Goal: Information Seeking & Learning: Learn about a topic

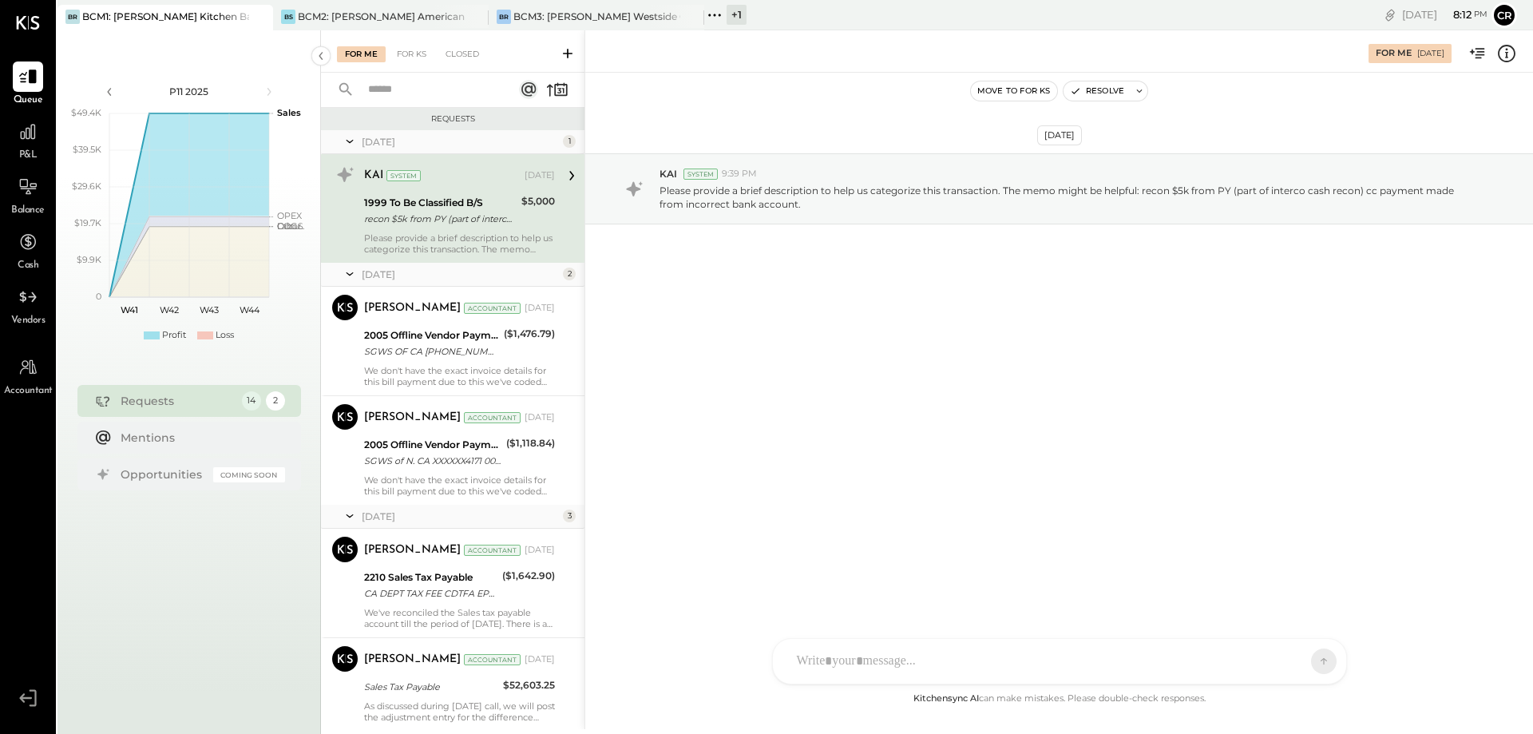
click at [18, 148] on div "P&L" at bounding box center [28, 140] width 30 height 46
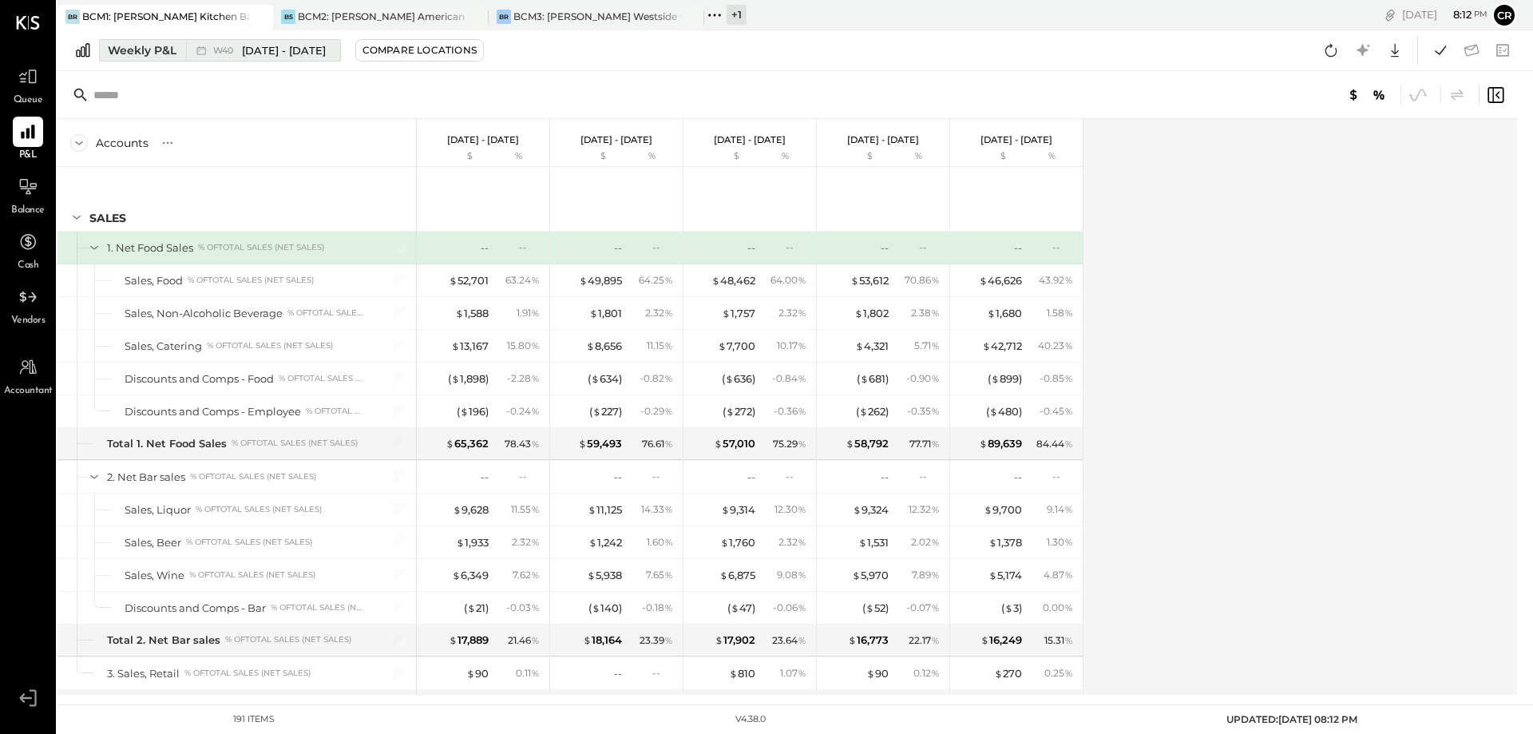
click at [146, 50] on div "Weekly P&L" at bounding box center [142, 50] width 69 height 16
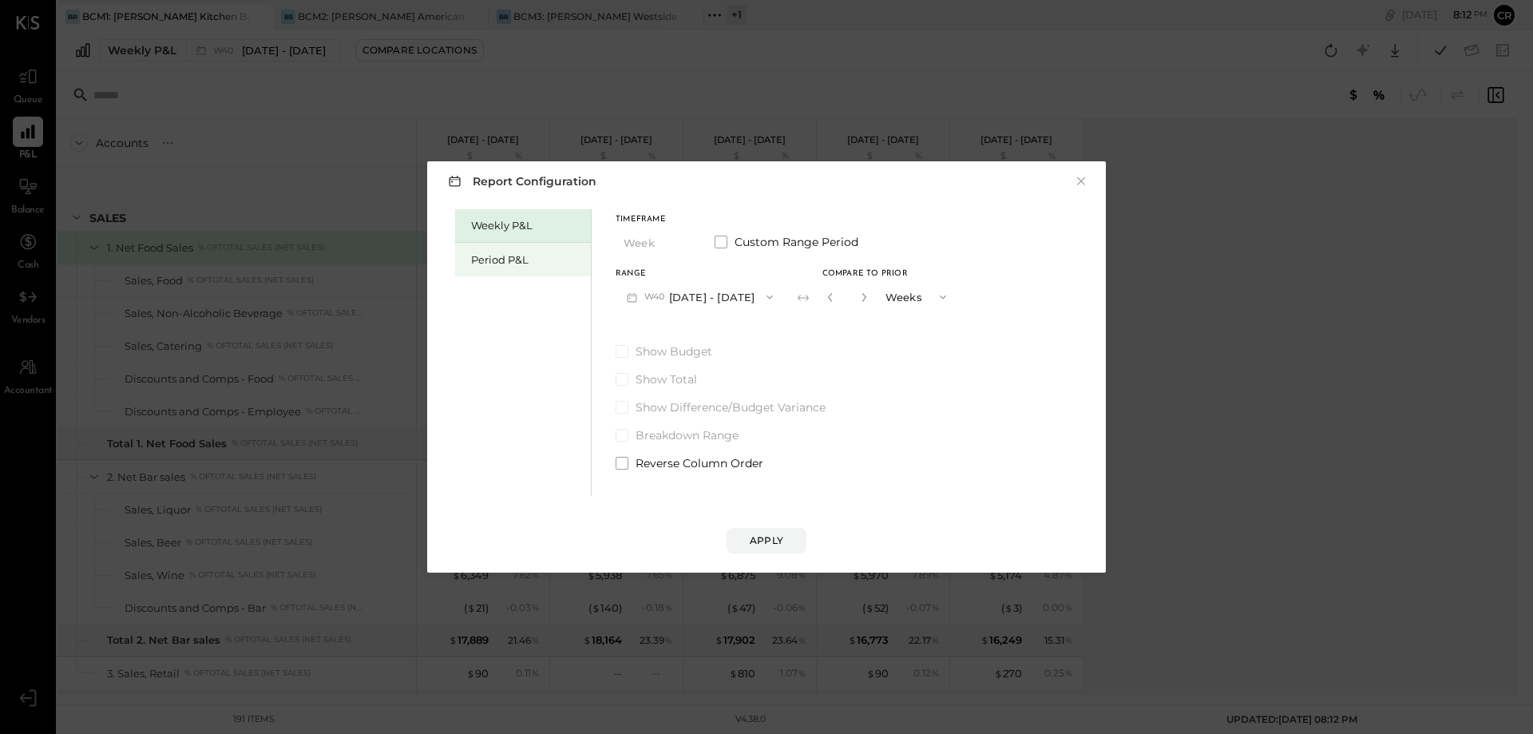
click at [482, 256] on div "Period P&L" at bounding box center [527, 259] width 112 height 15
click at [769, 299] on icon "button" at bounding box center [762, 297] width 13 height 13
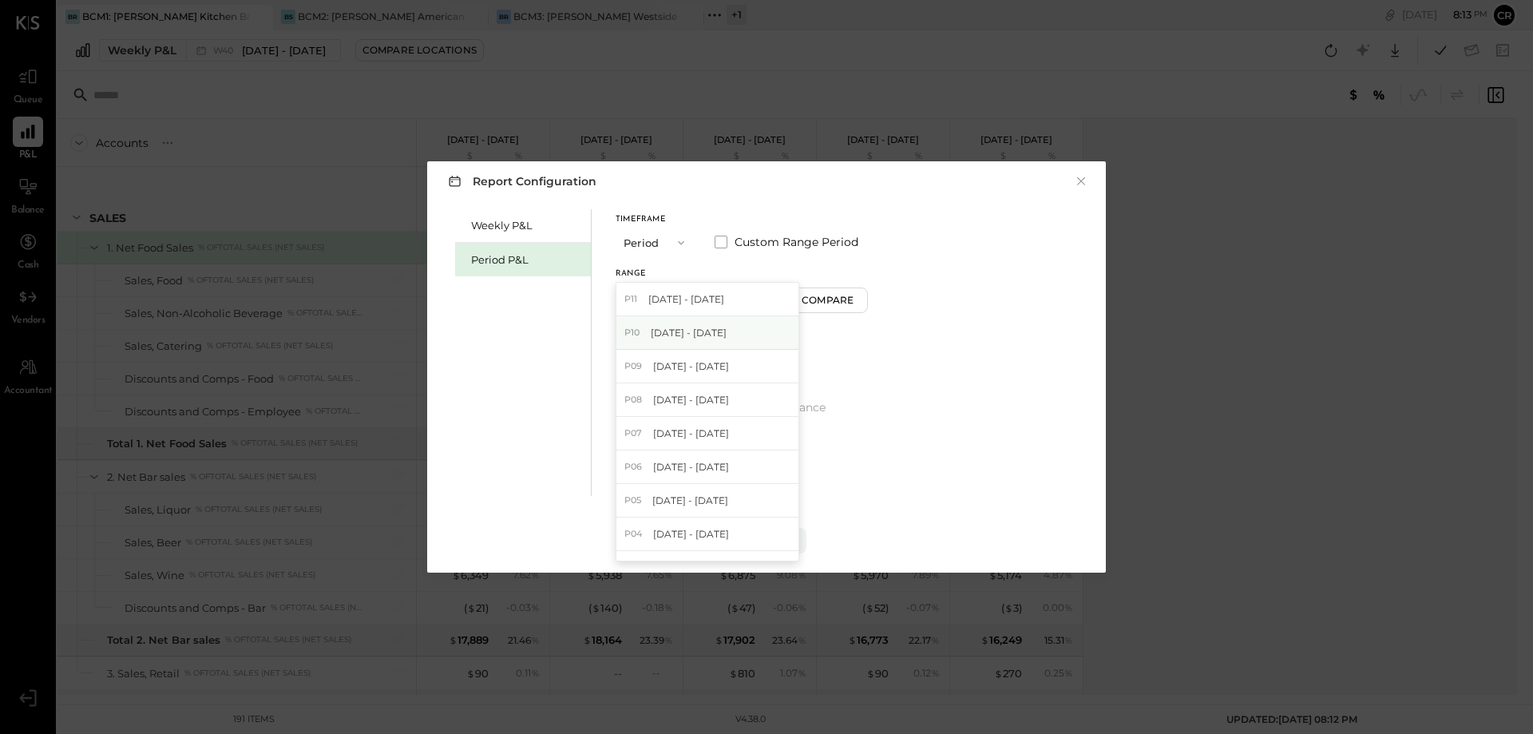
click at [743, 323] on div "P10 [DATE] - [DATE]" at bounding box center [707, 333] width 182 height 34
click at [627, 353] on span at bounding box center [622, 351] width 13 height 13
click at [777, 539] on div "Apply" at bounding box center [767, 540] width 34 height 14
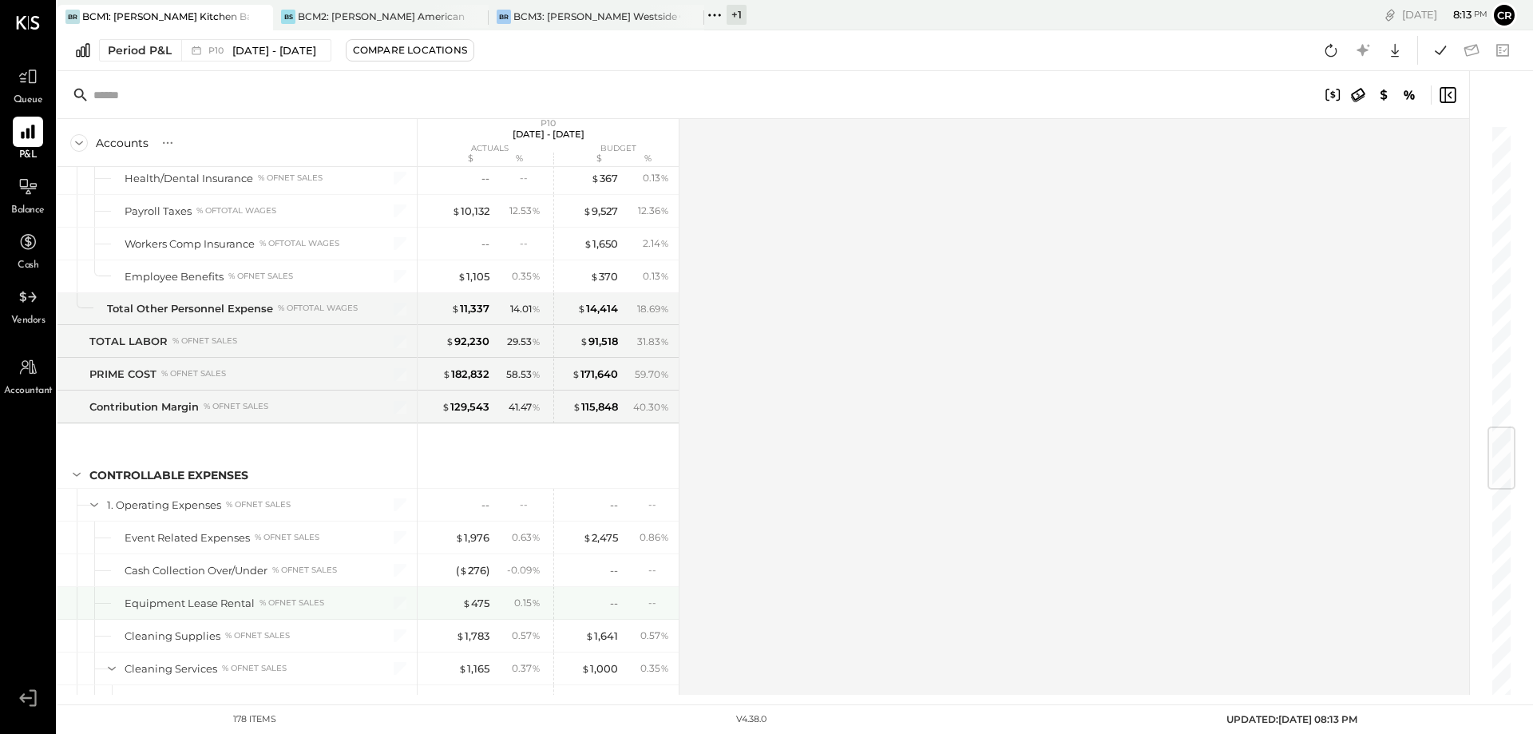
scroll to position [2635, 0]
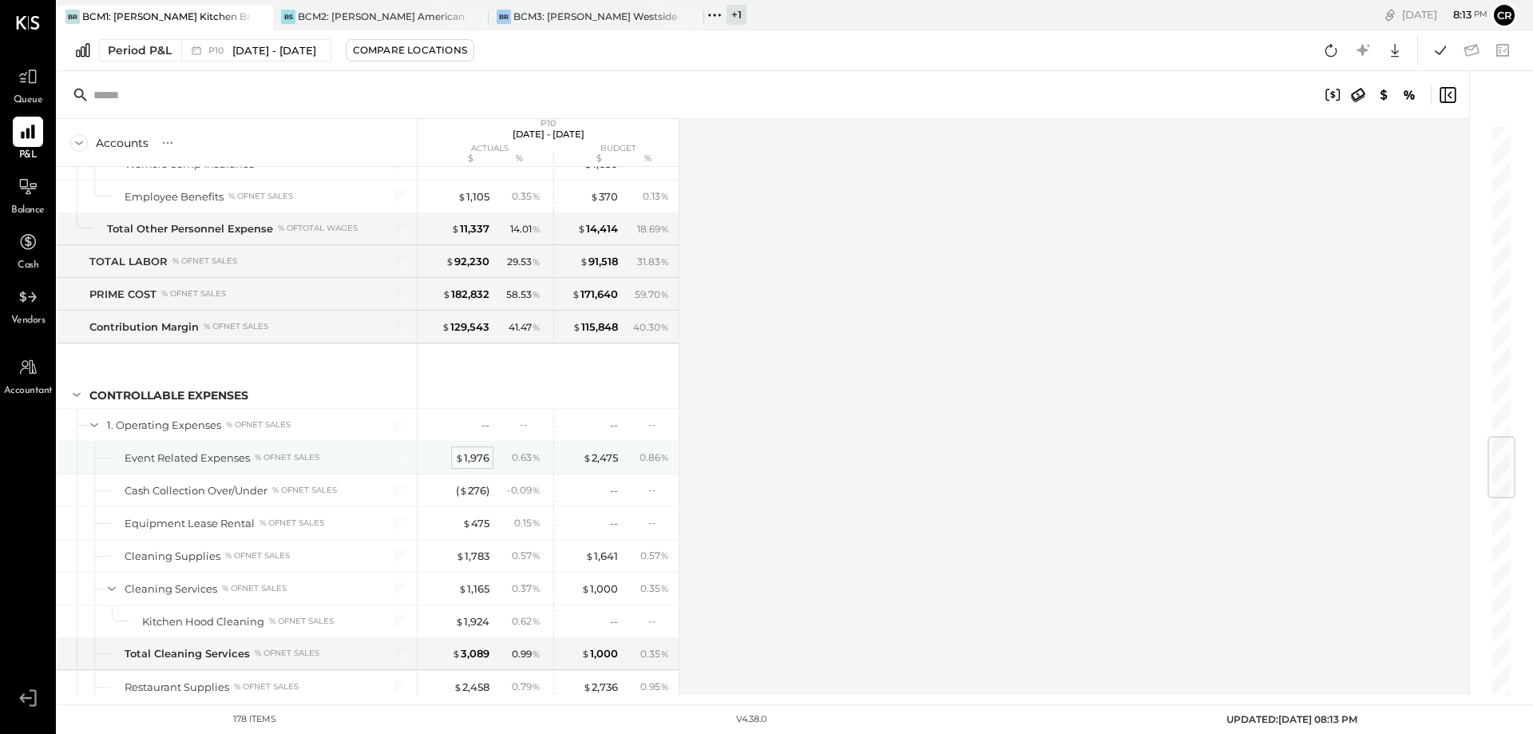
click at [476, 461] on div "$ 1,976" at bounding box center [472, 457] width 34 height 15
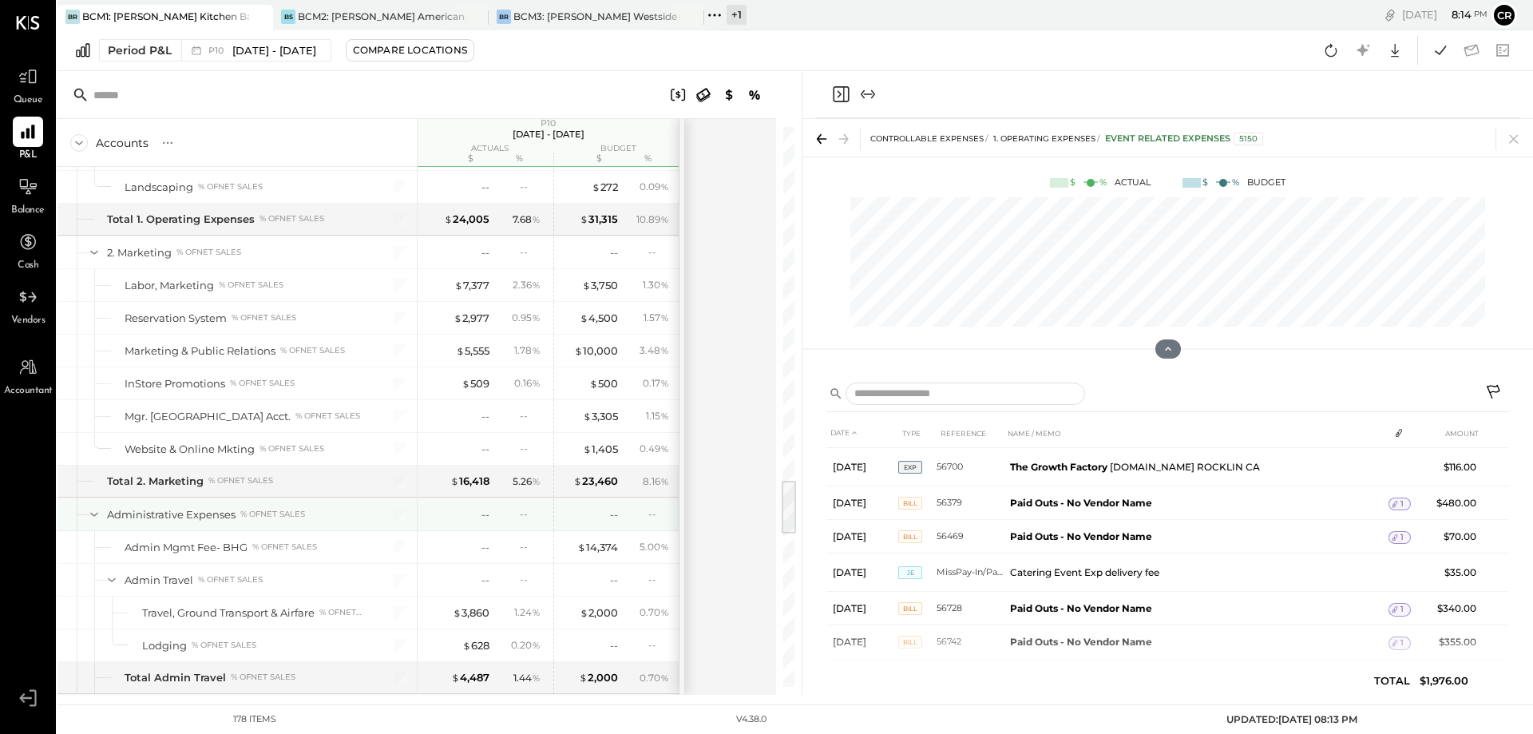
scroll to position [3673, 0]
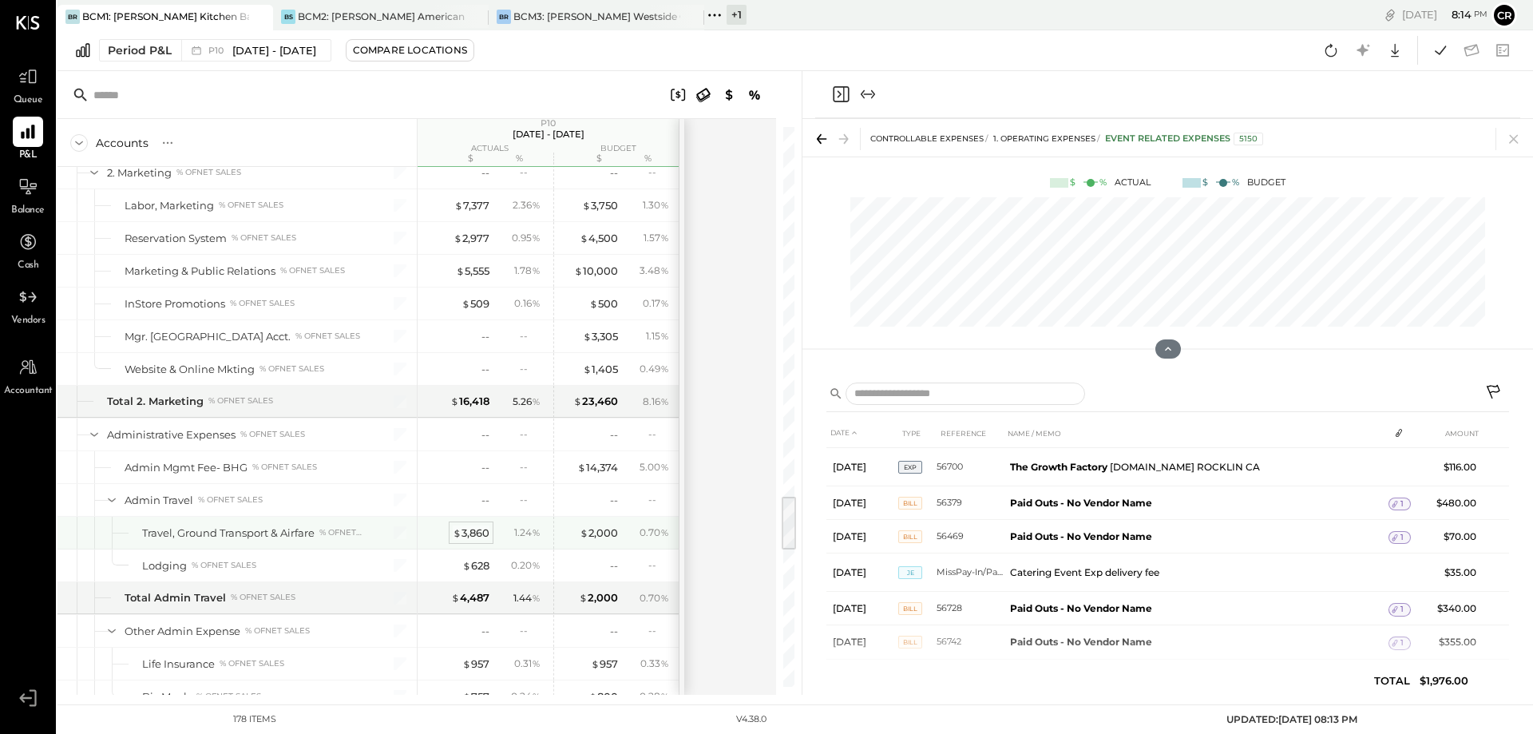
click at [471, 535] on div "$ 3,860" at bounding box center [471, 532] width 37 height 15
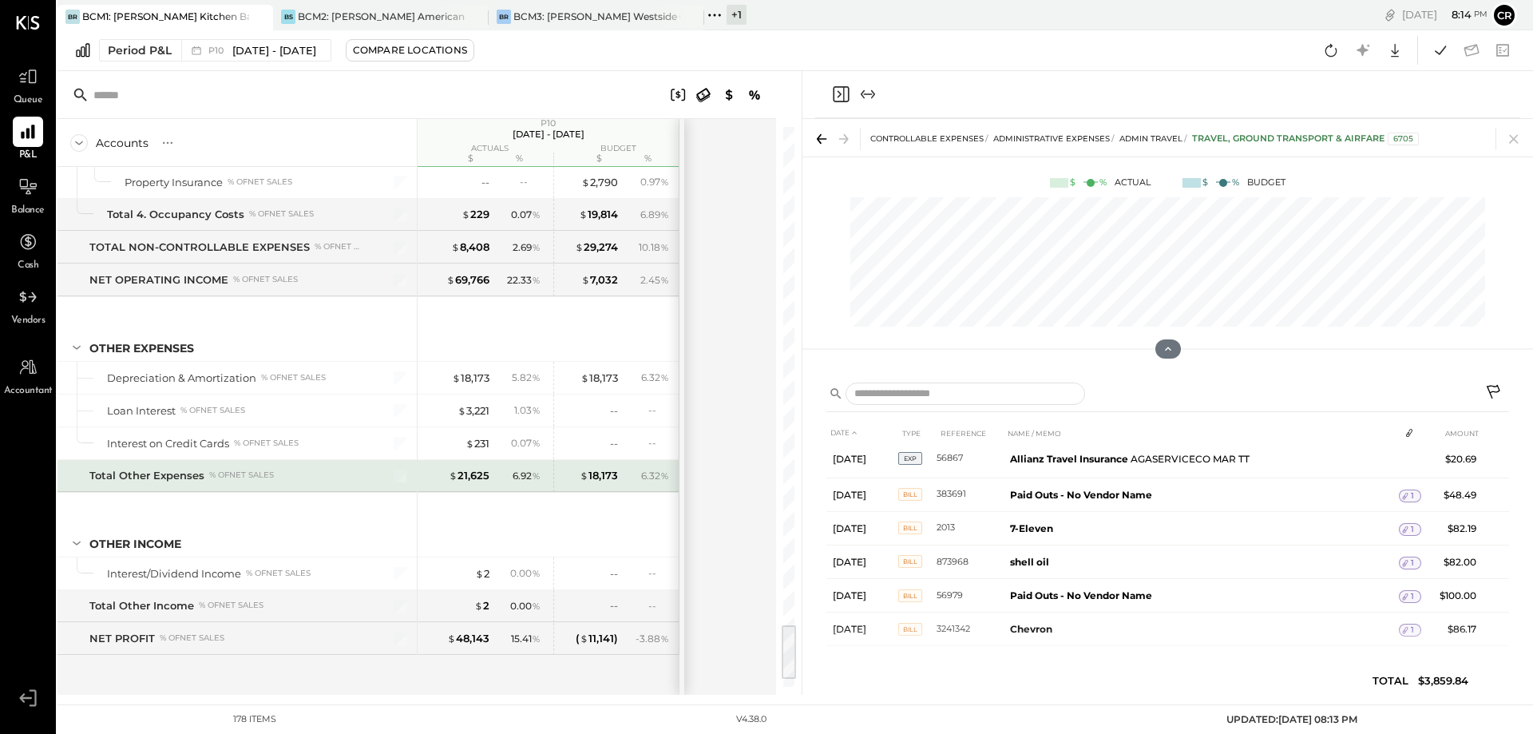
scroll to position [4878, 0]
